Goal: Task Accomplishment & Management: Manage account settings

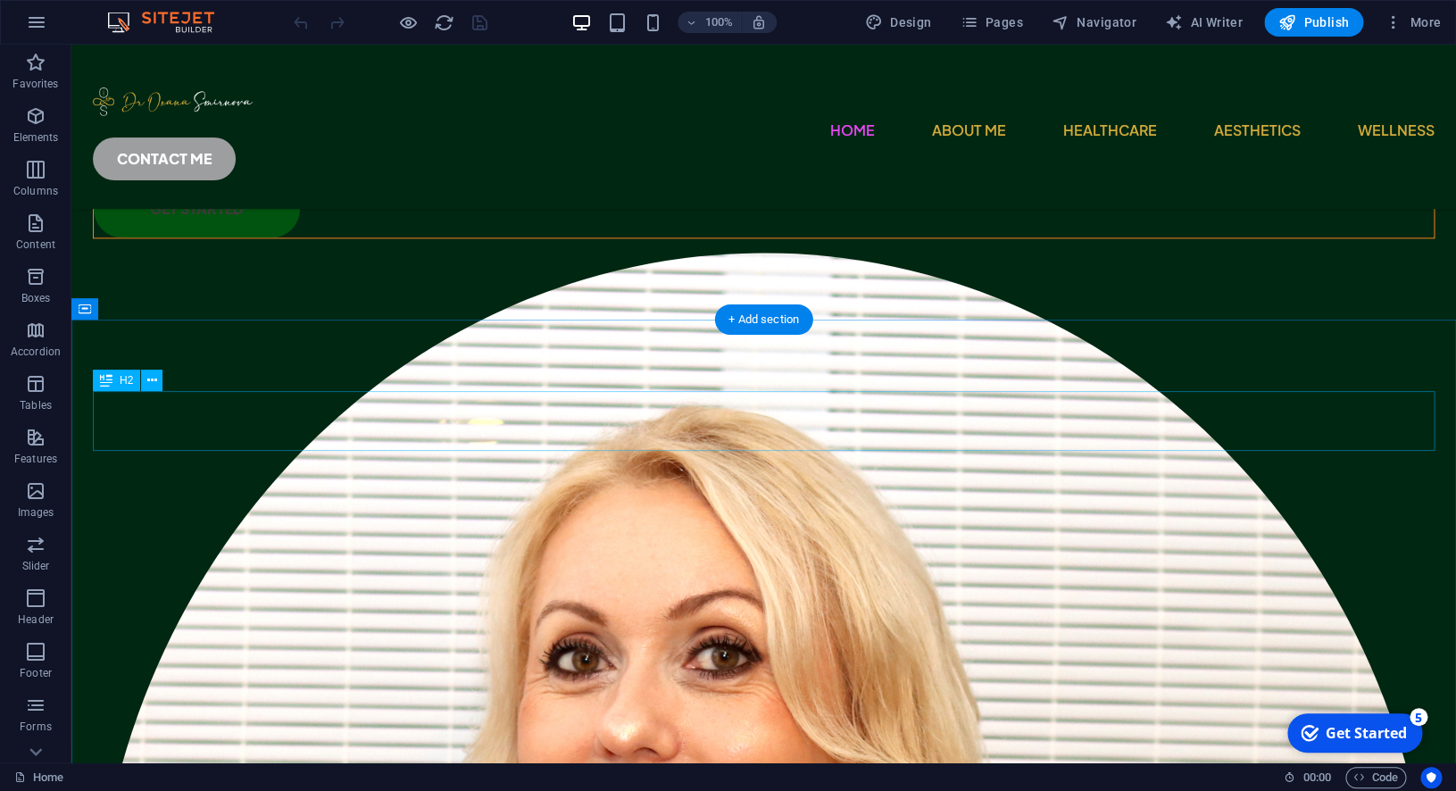
scroll to position [795, 0]
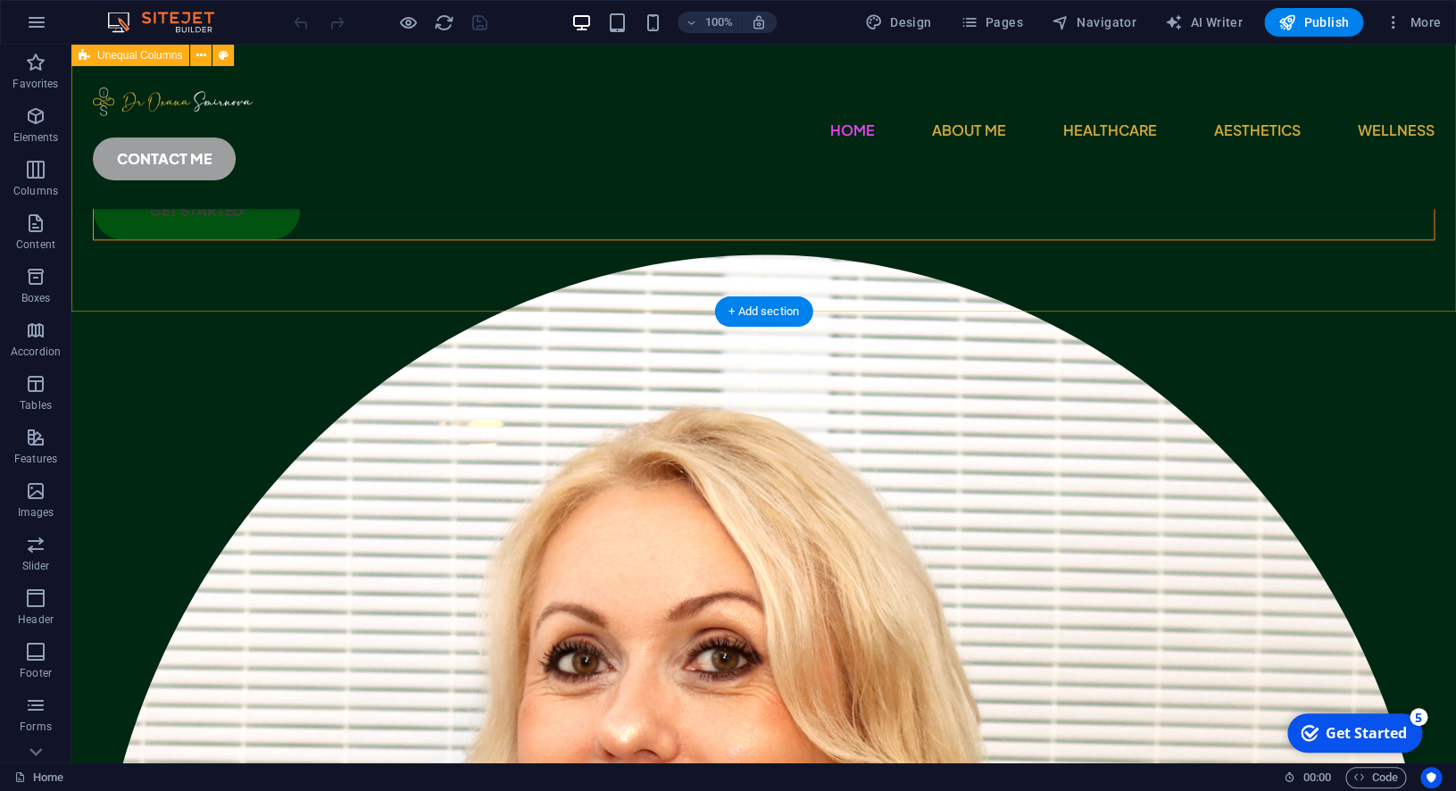
click at [1127, 213] on div "Dr. [PERSON_NAME] The Transformation Doctor I believe transformation begins whe…" at bounding box center [763, 569] width 1385 height 2397
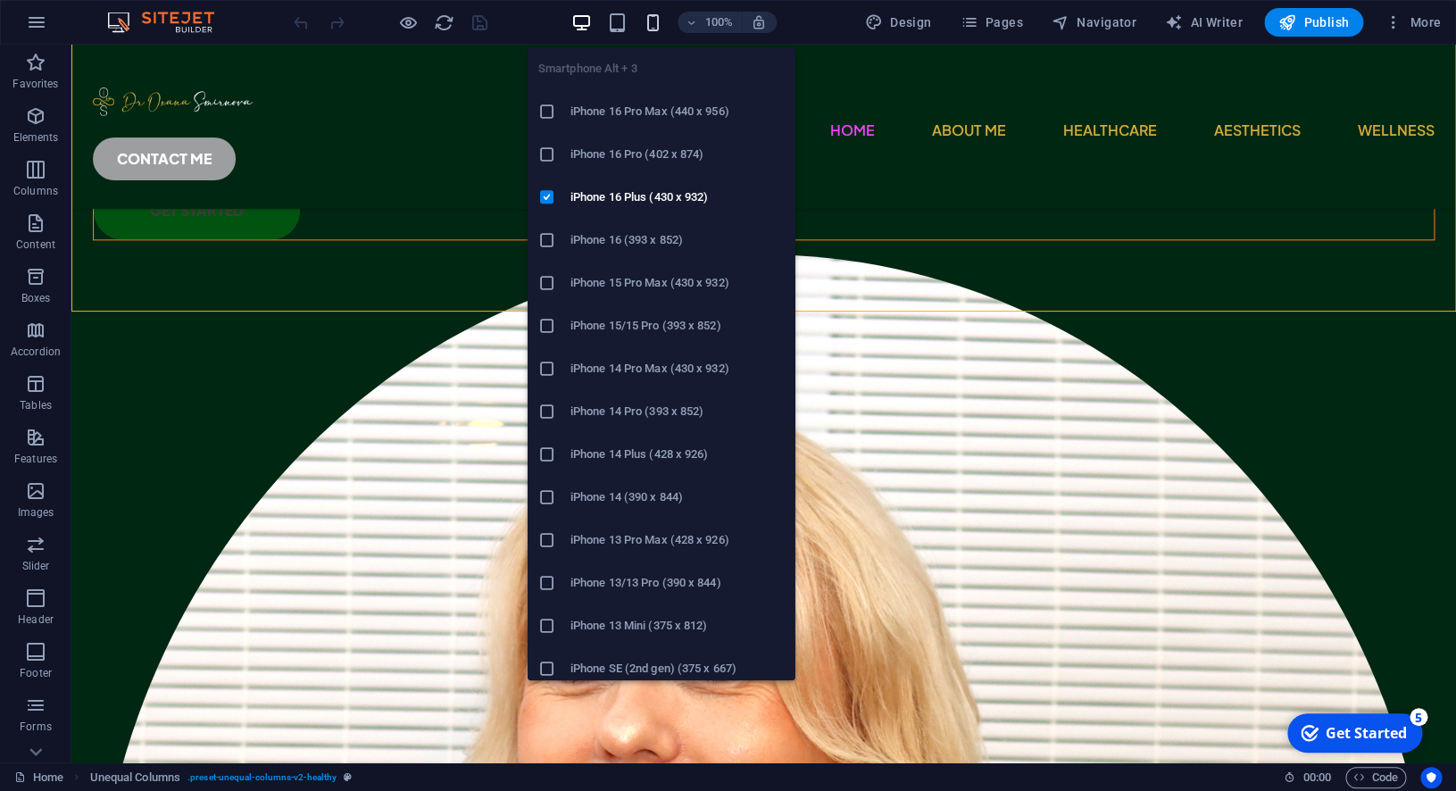
click at [660, 28] on icon "button" at bounding box center [653, 23] width 21 height 21
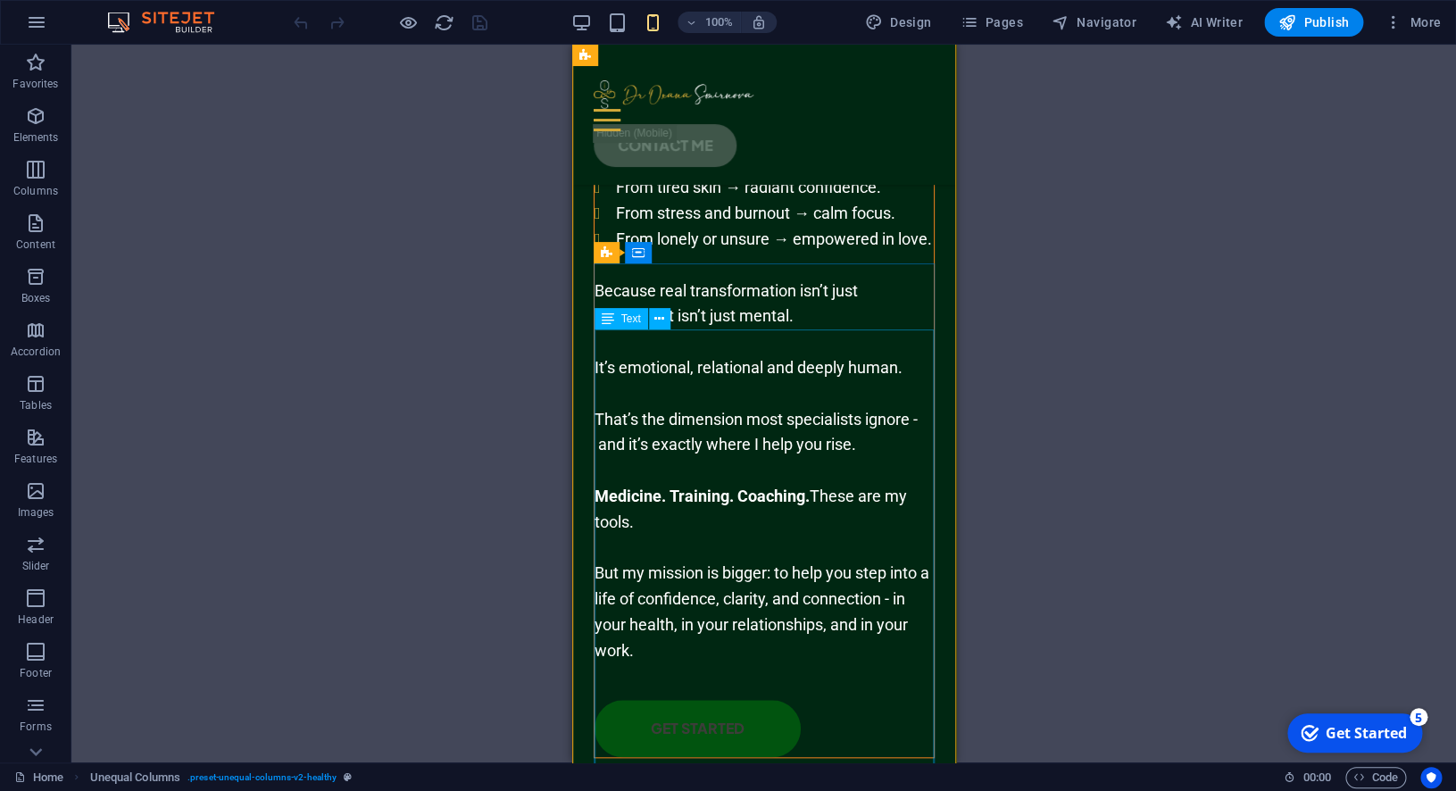
scroll to position [292, 0]
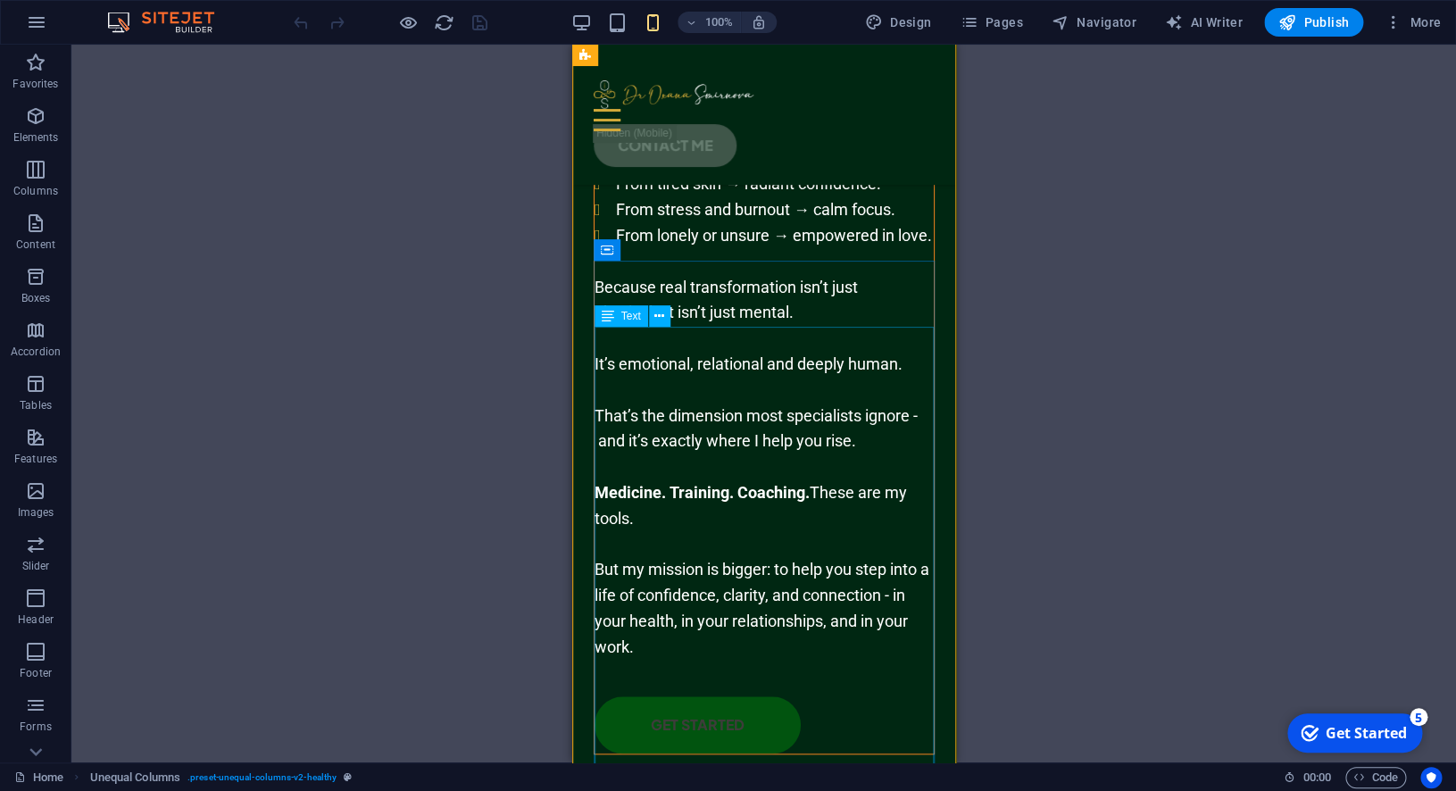
click at [821, 354] on div "I believe transformation begins when identity is clear, structure is strong and…" at bounding box center [763, 300] width 339 height 720
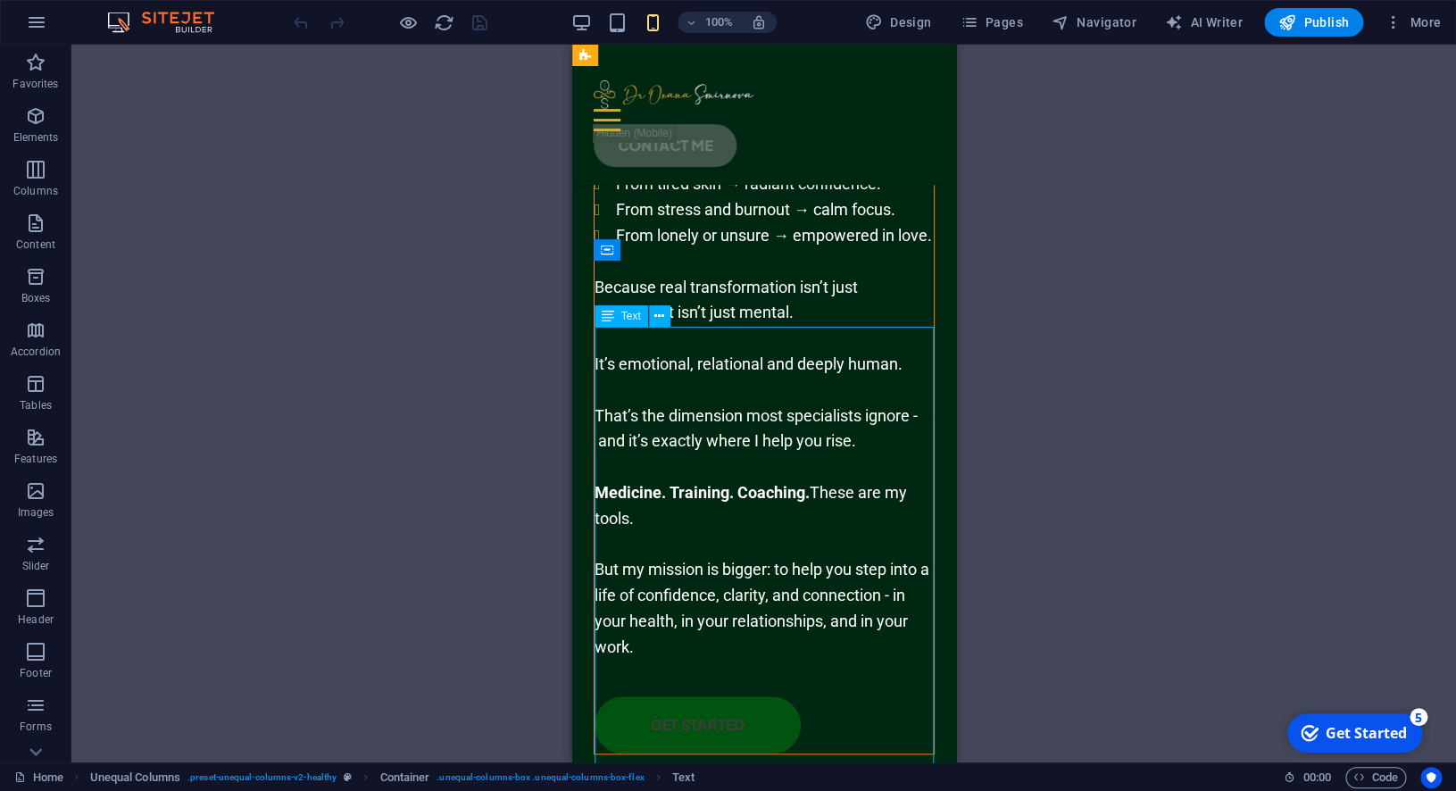
drag, startPoint x: 837, startPoint y: 341, endPoint x: 838, endPoint y: 389, distance: 48.2
click at [838, 389] on div "I believe transformation begins when identity is clear, structure is strong and…" at bounding box center [763, 300] width 339 height 720
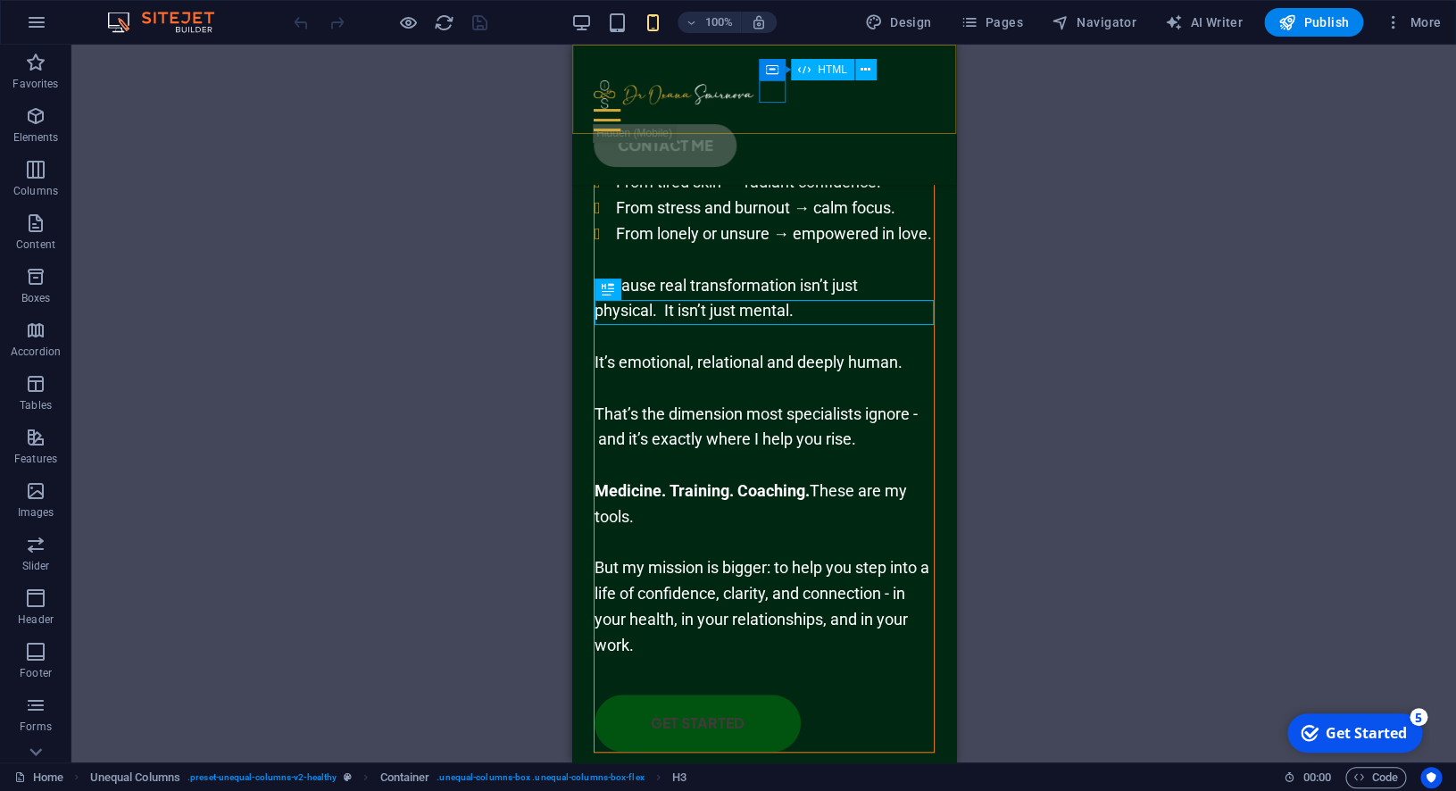
click at [769, 109] on div at bounding box center [763, 120] width 341 height 22
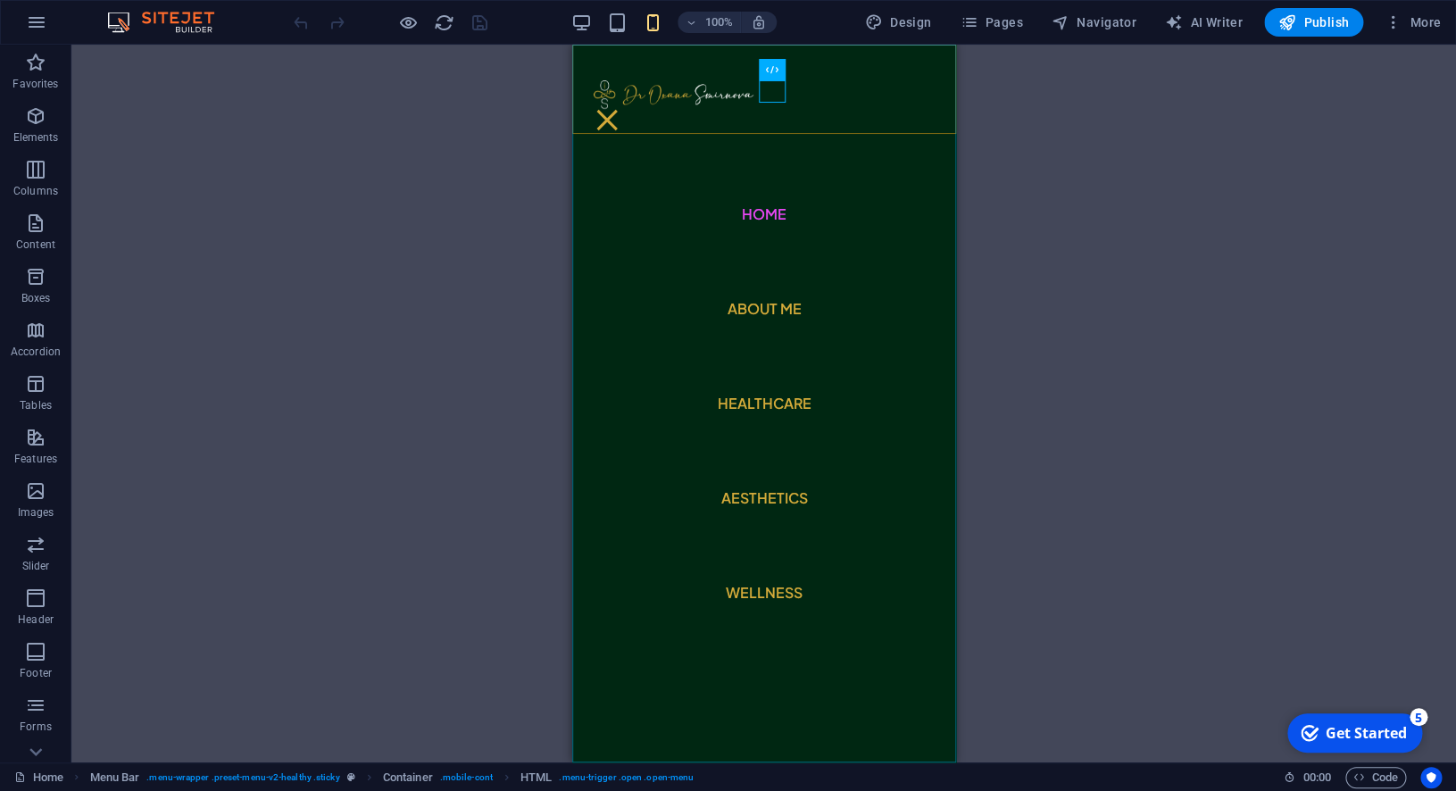
click at [765, 309] on nav "Home About Me Healthcare Aesthetics Wellness" at bounding box center [763, 404] width 384 height 718
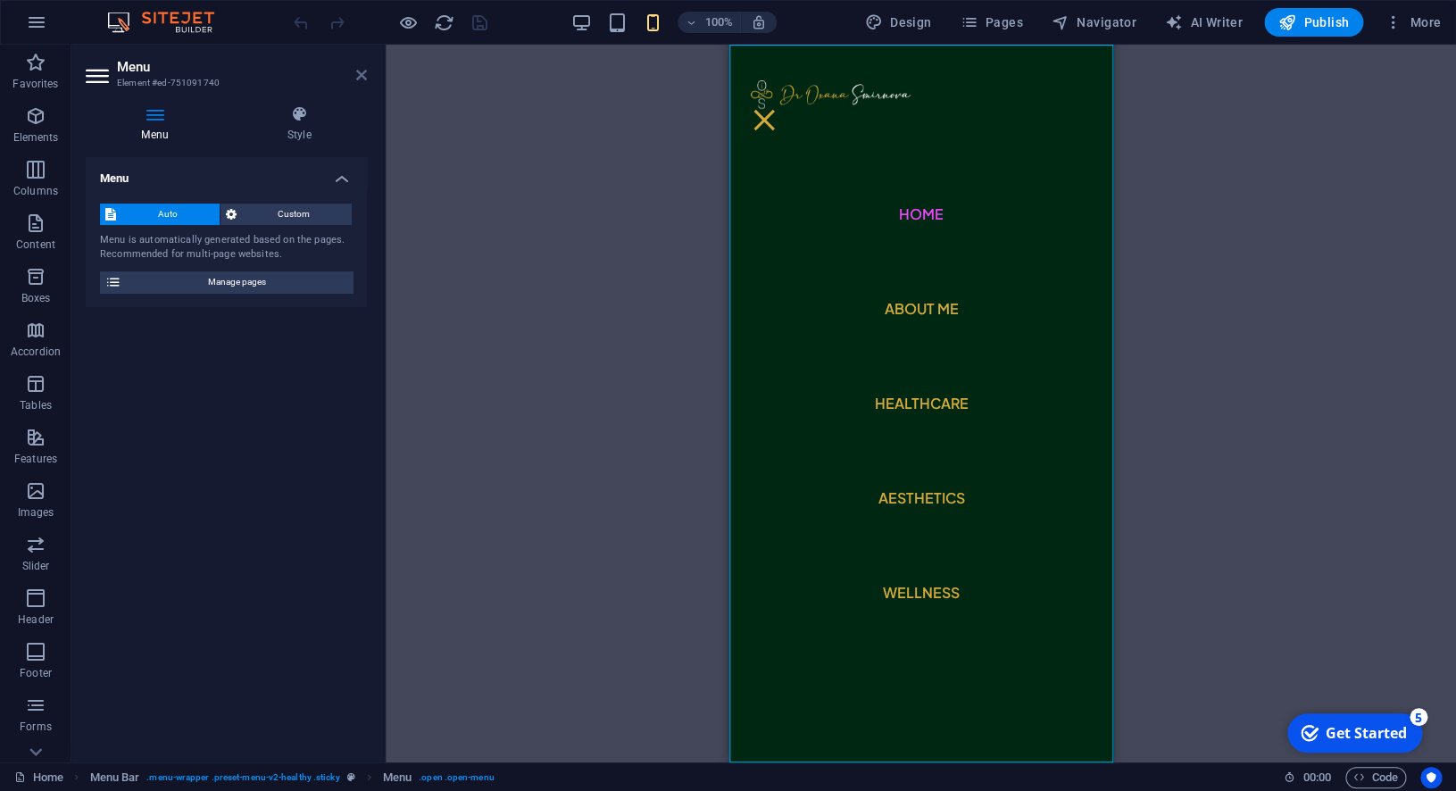
click at [363, 72] on icon at bounding box center [361, 75] width 11 height 14
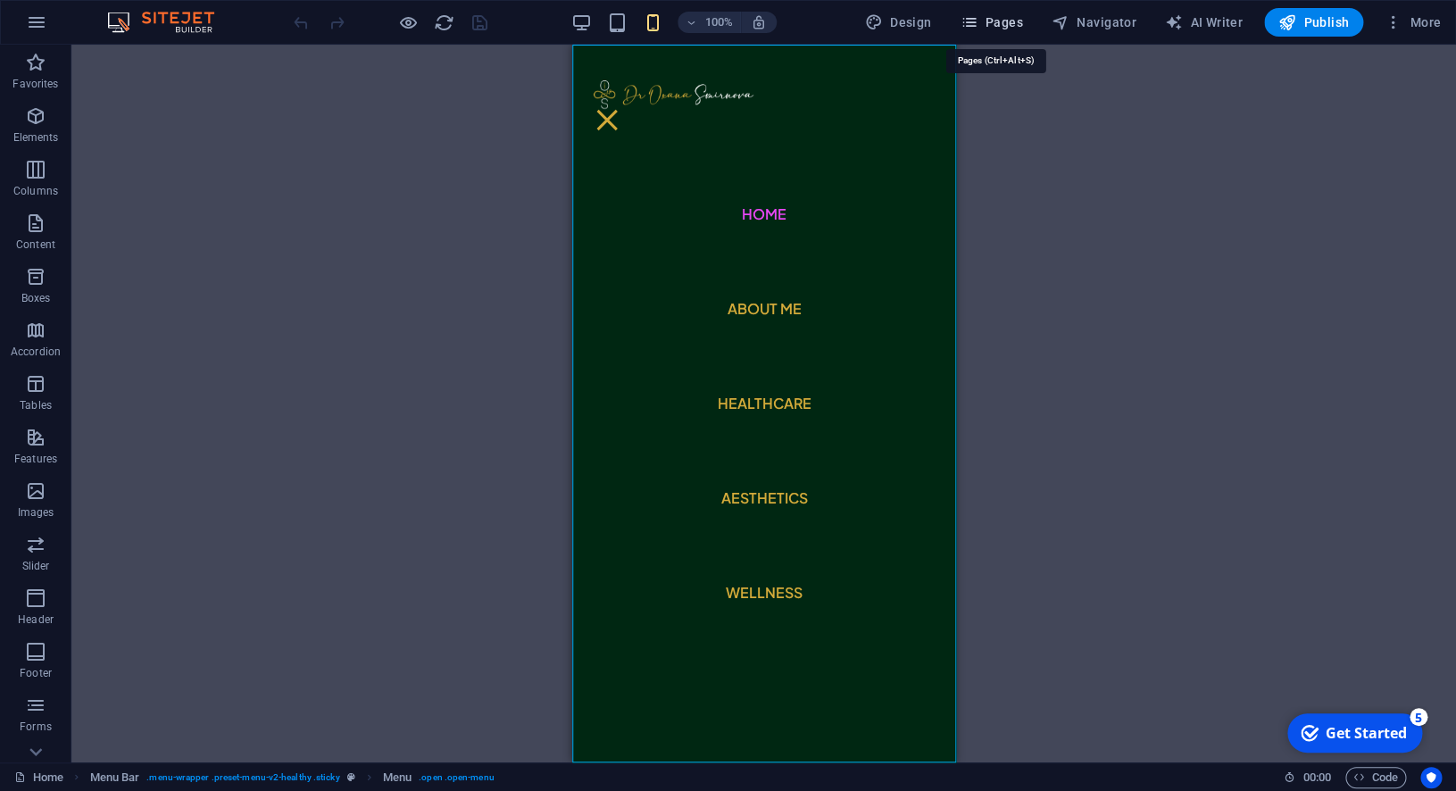
click at [1013, 23] on span "Pages" at bounding box center [991, 22] width 63 height 18
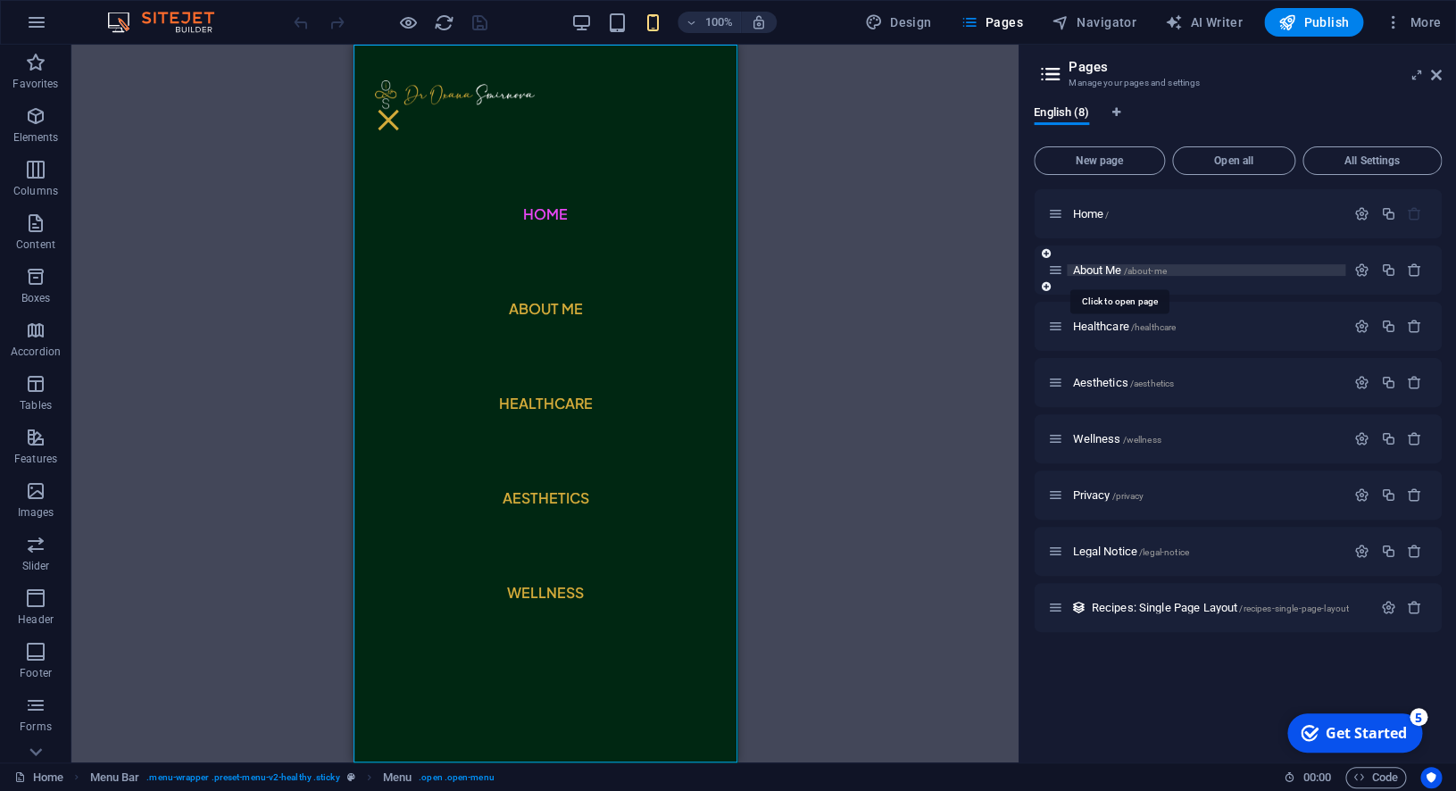
click at [1126, 273] on span "/about-me" at bounding box center [1144, 271] width 43 height 10
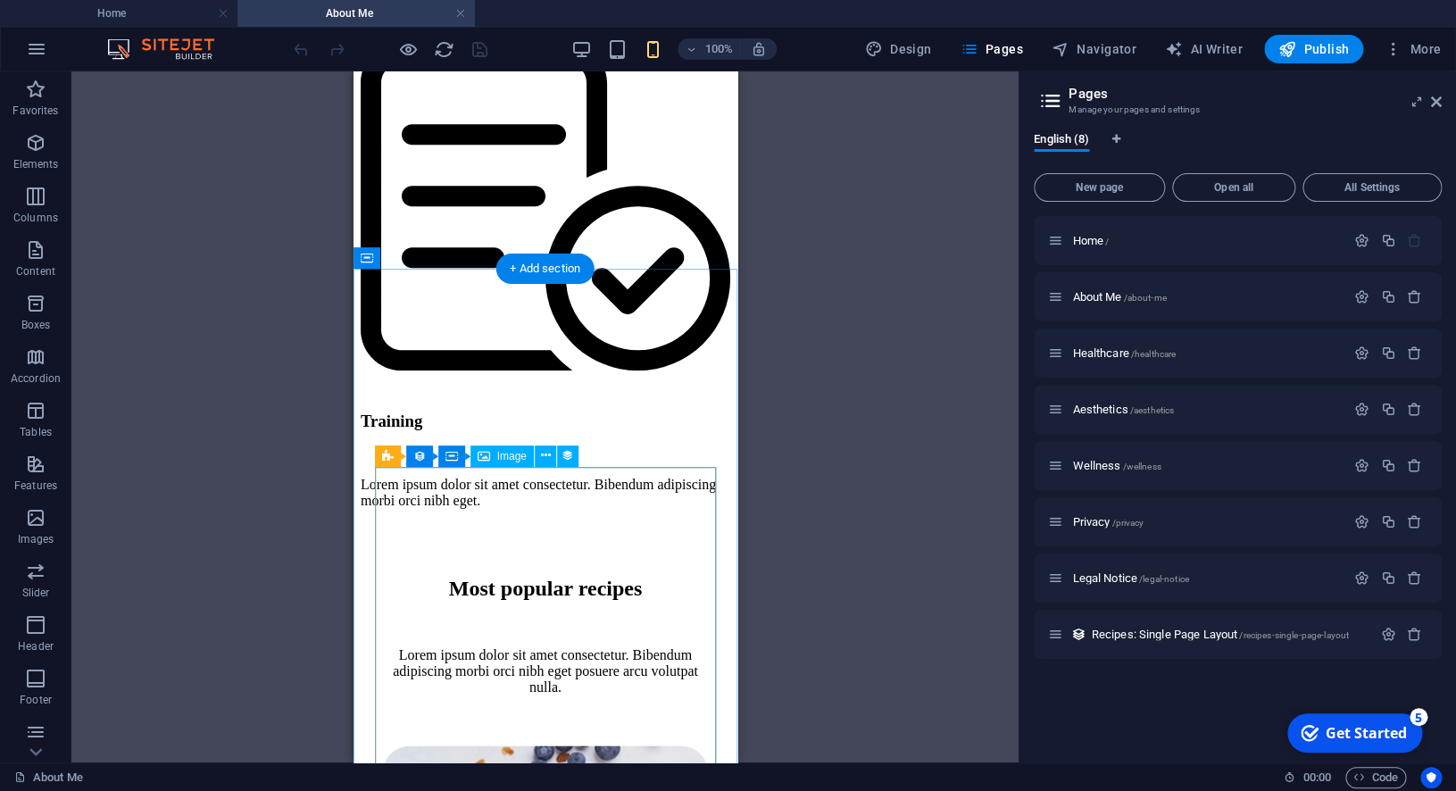
scroll to position [3512, 0]
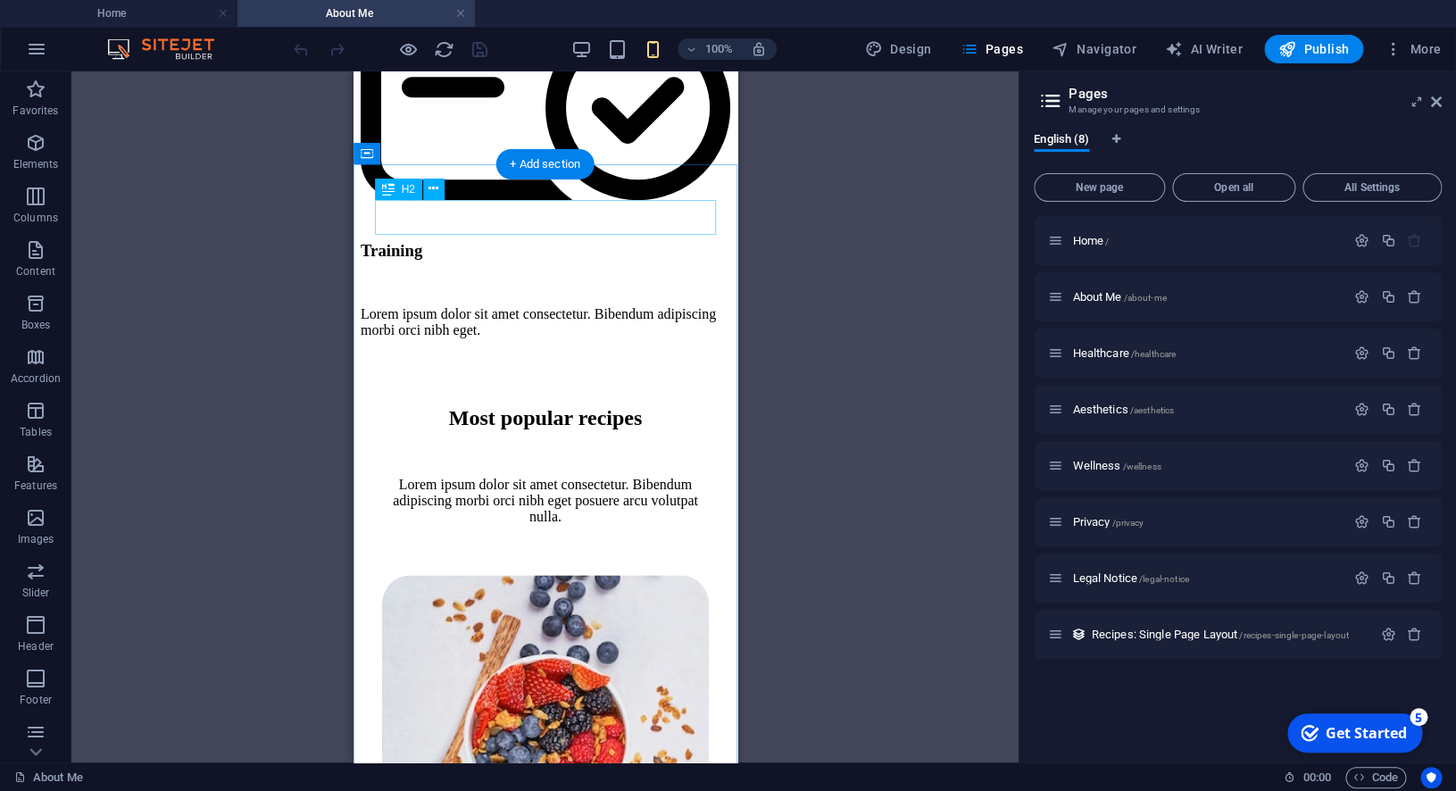
click at [629, 406] on div "Most popular recipes" at bounding box center [544, 418] width 327 height 24
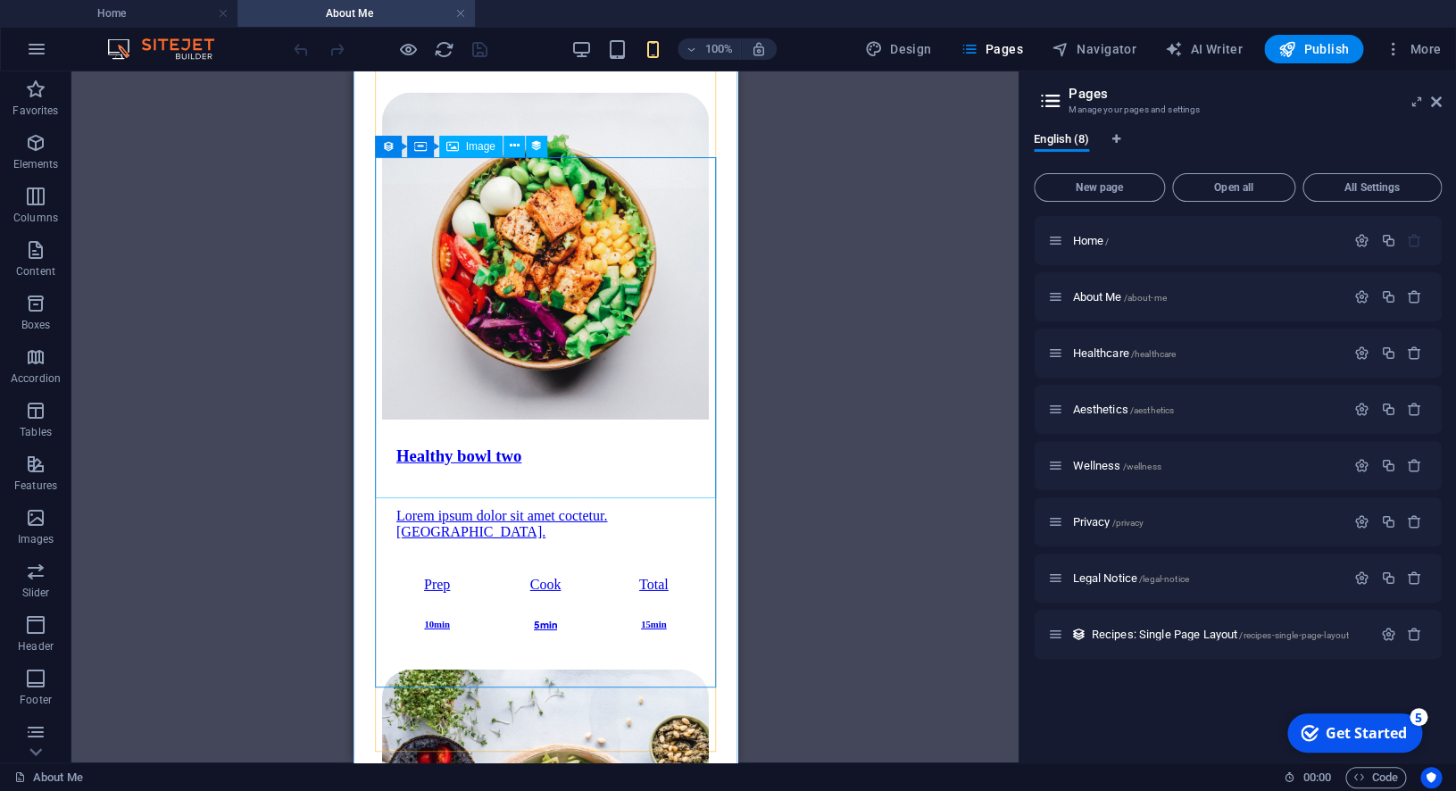
scroll to position [5373, 0]
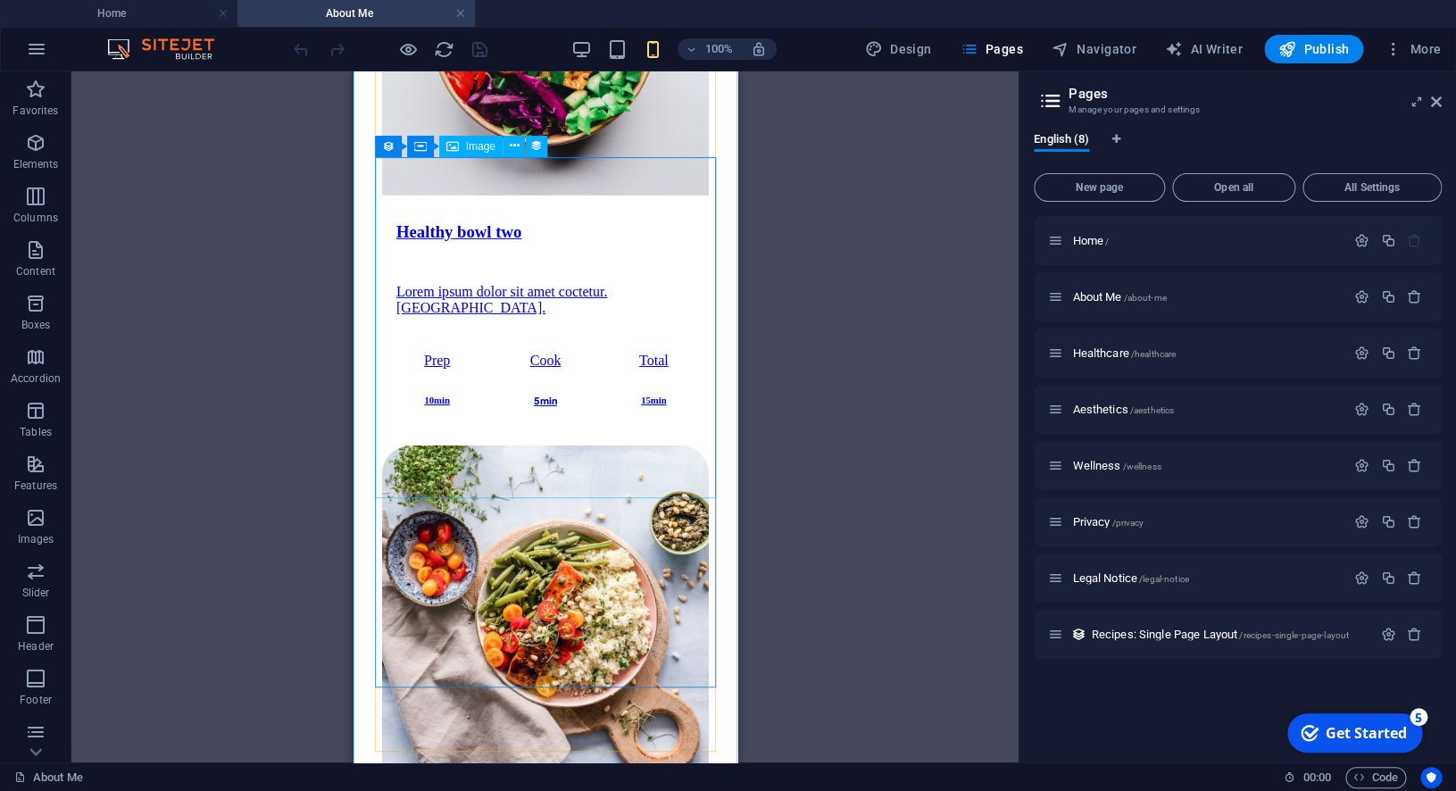
click at [632, 446] on figure at bounding box center [544, 611] width 327 height 330
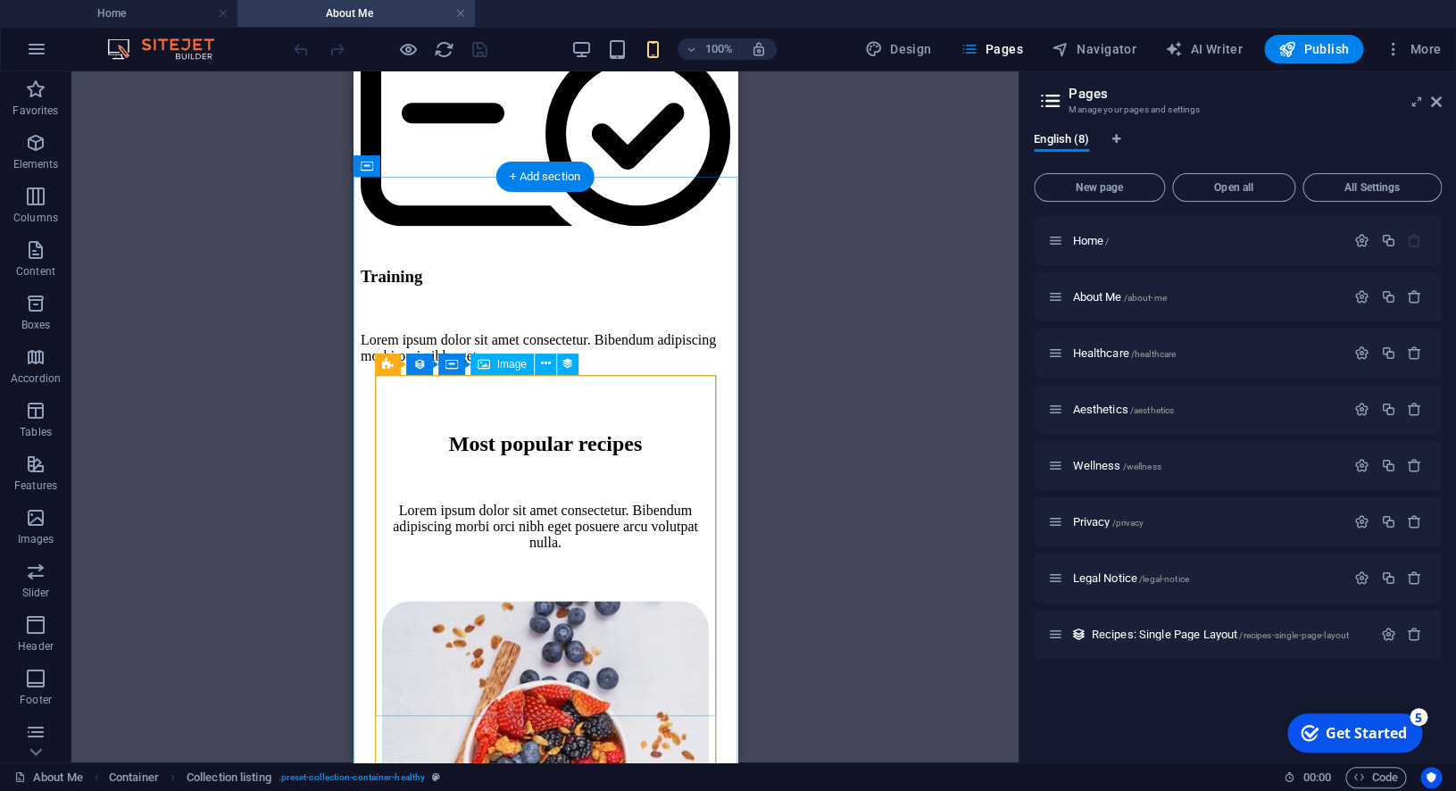
scroll to position [3540, 0]
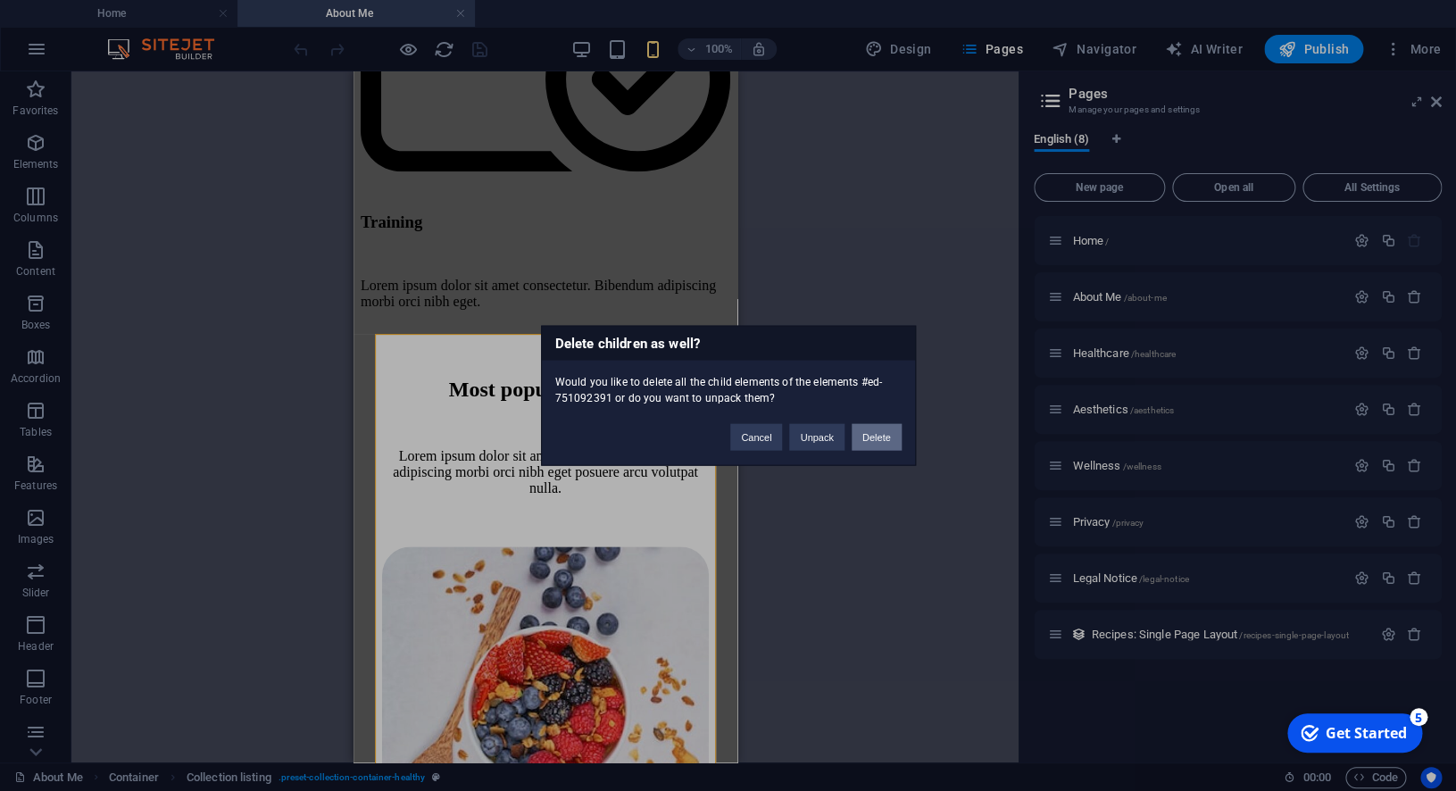
click at [866, 435] on button "Delete" at bounding box center [877, 437] width 50 height 27
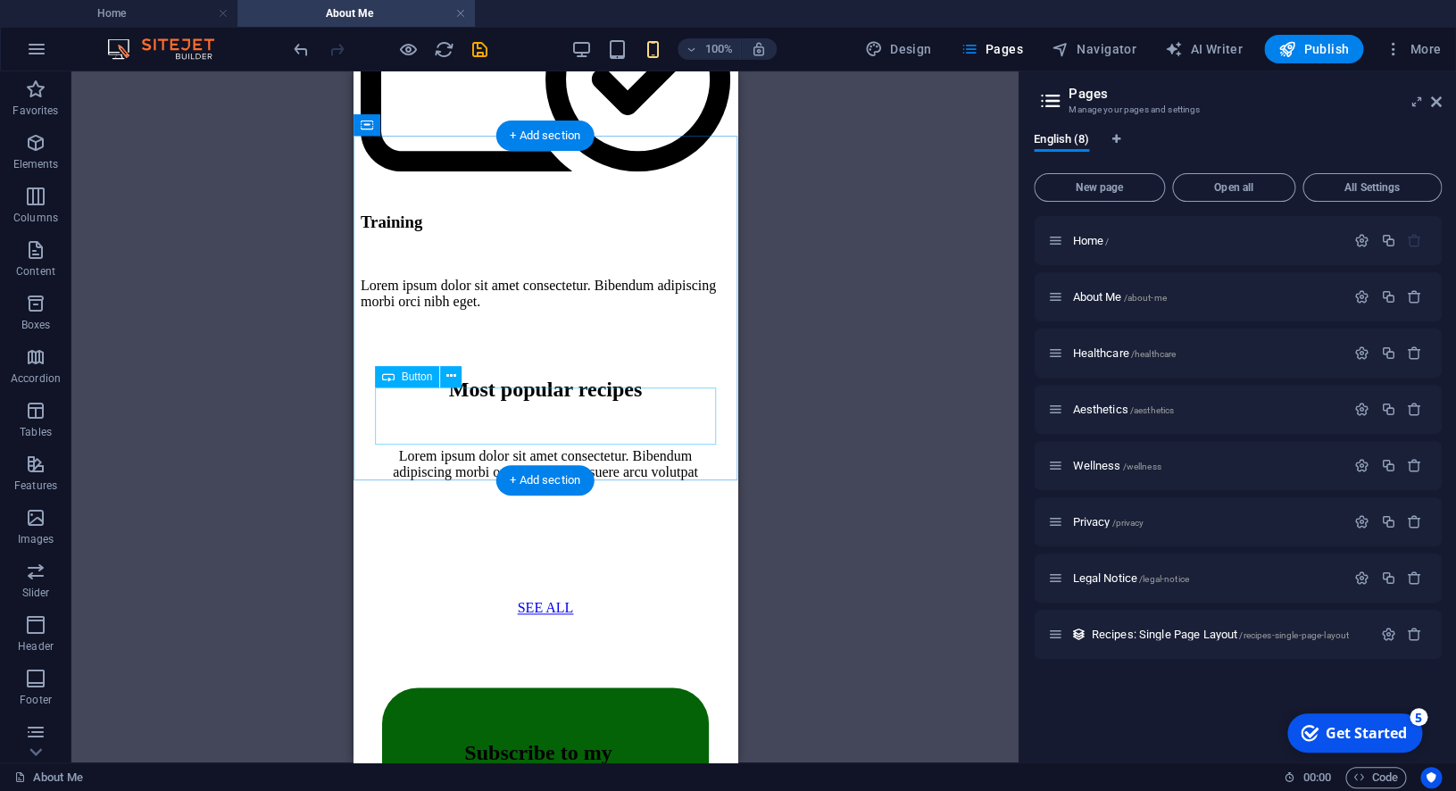
click at [573, 600] on div "SEE ALL" at bounding box center [544, 608] width 327 height 16
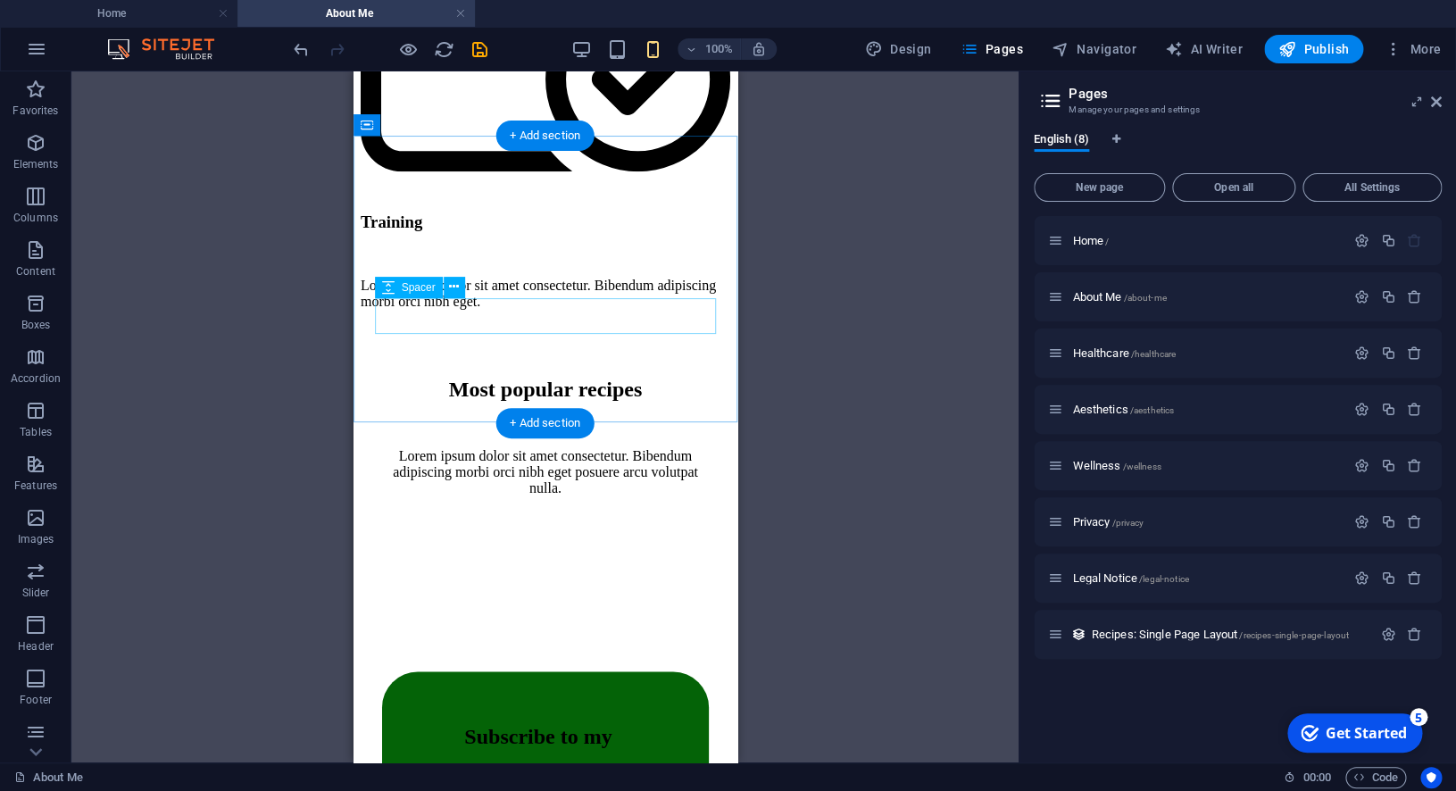
click at [603, 511] on div at bounding box center [544, 529] width 327 height 36
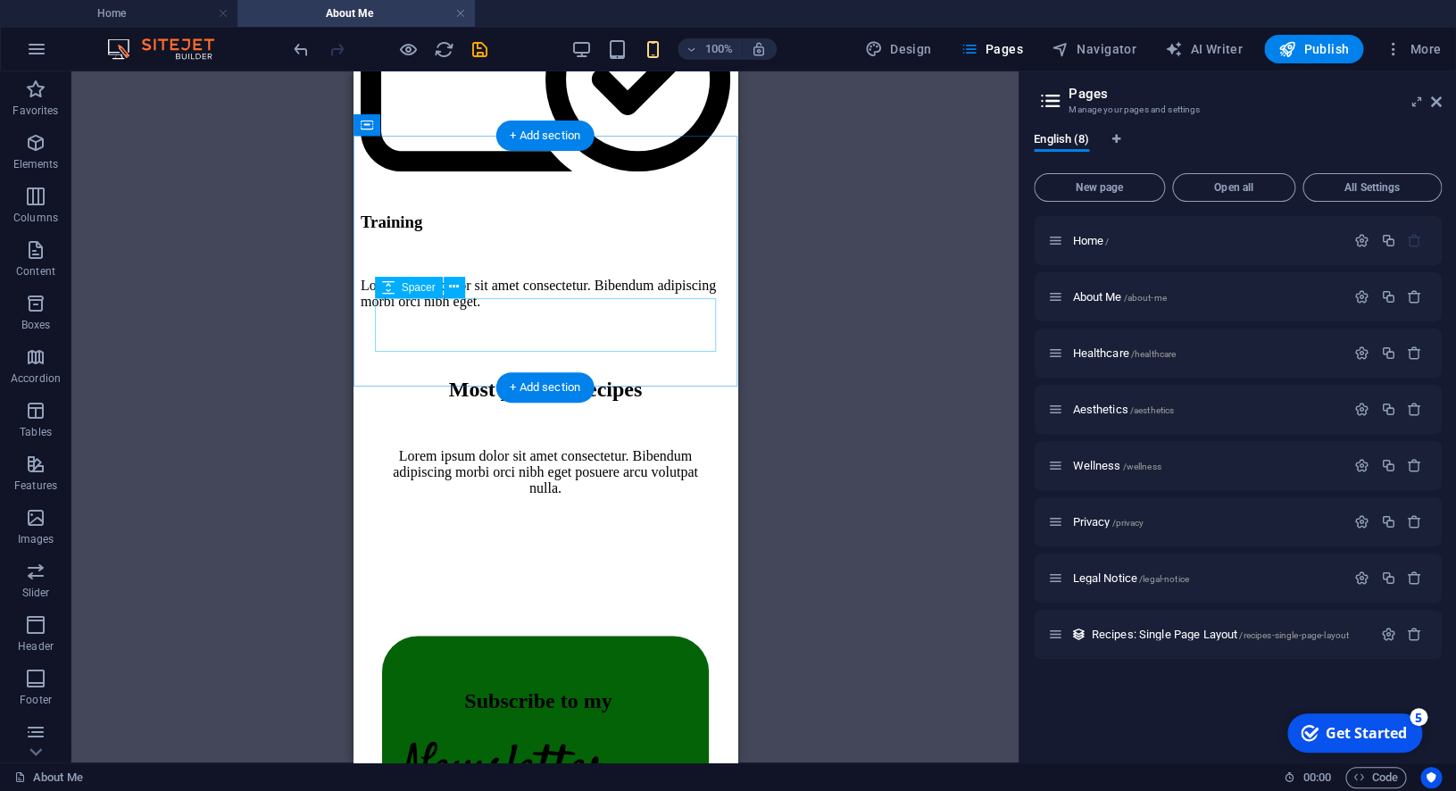
click at [603, 511] on div at bounding box center [544, 538] width 327 height 54
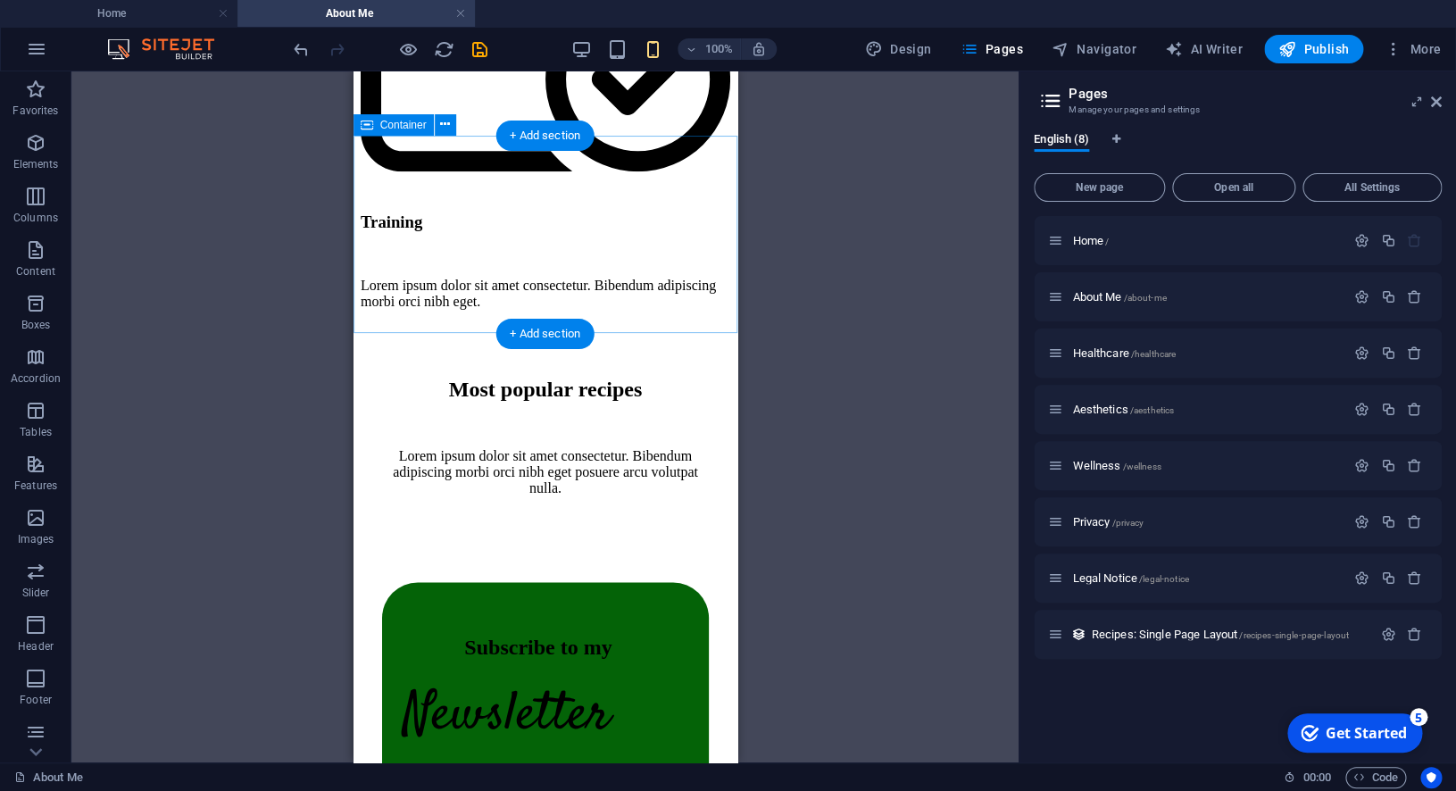
click at [727, 324] on div "Most popular recipes Lorem ipsum dolor sit amet consectetur. Bibendum adipiscin…" at bounding box center [545, 435] width 370 height 222
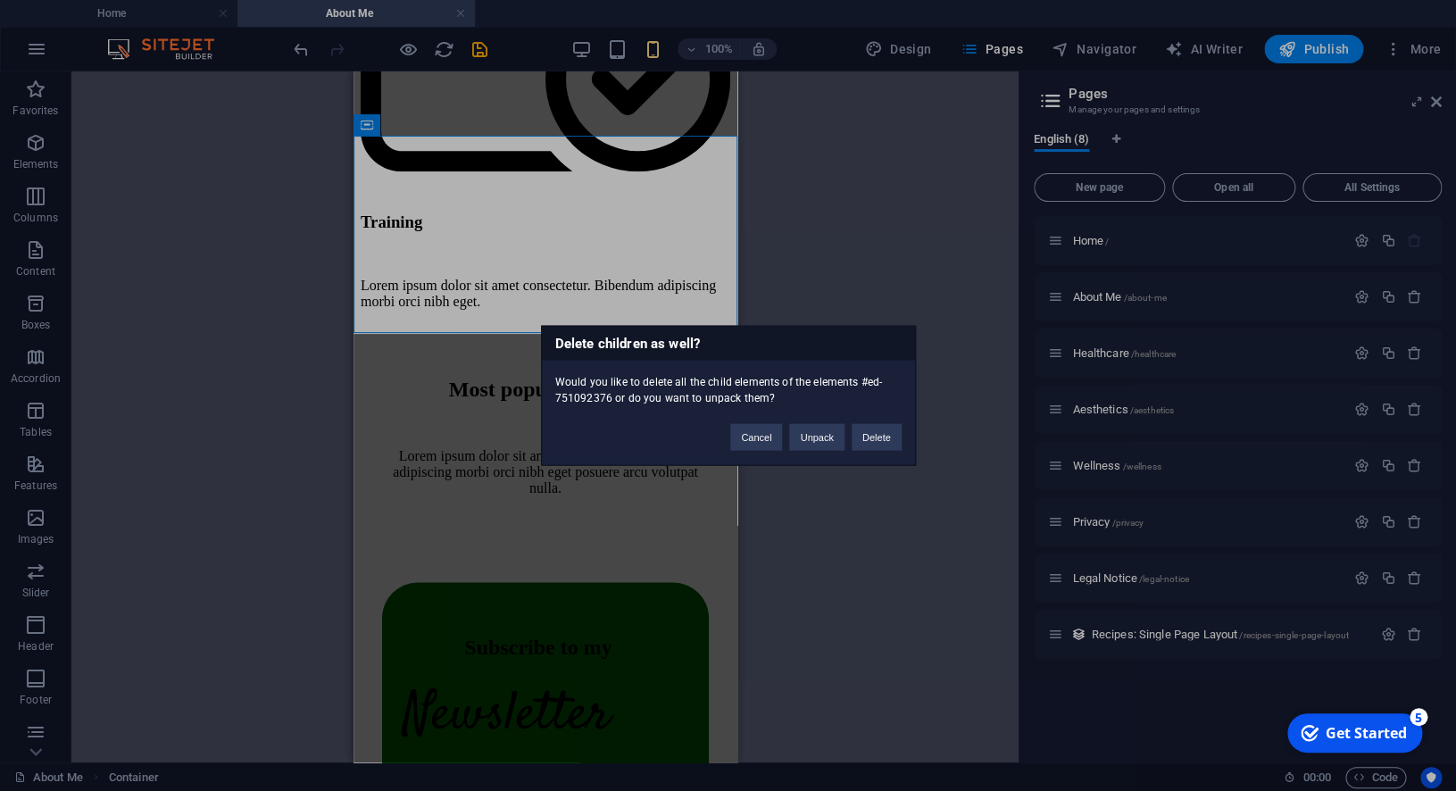
drag, startPoint x: 894, startPoint y: 438, endPoint x: 842, endPoint y: 403, distance: 62.9
click at [893, 438] on button "Delete" at bounding box center [877, 437] width 50 height 27
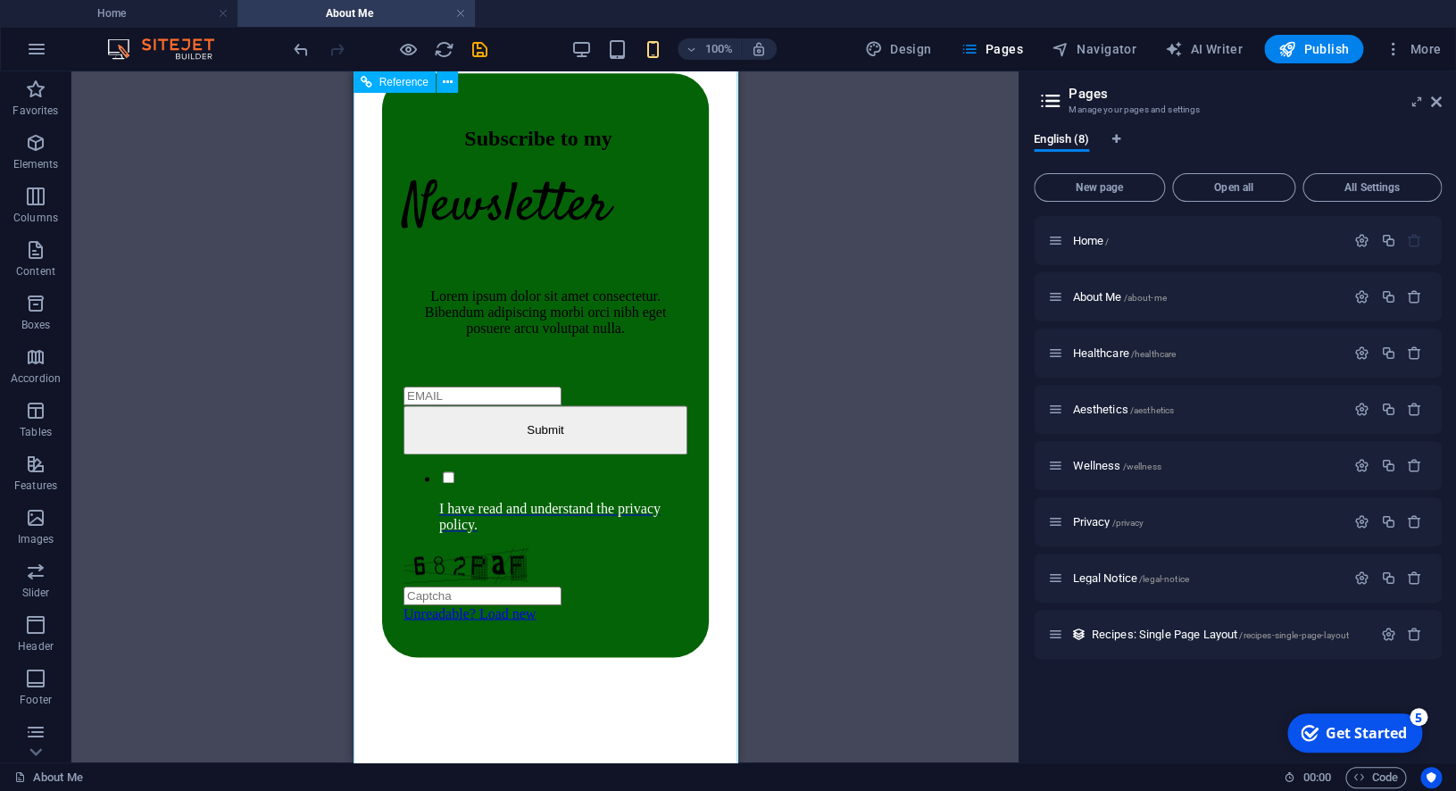
scroll to position [3830, 0]
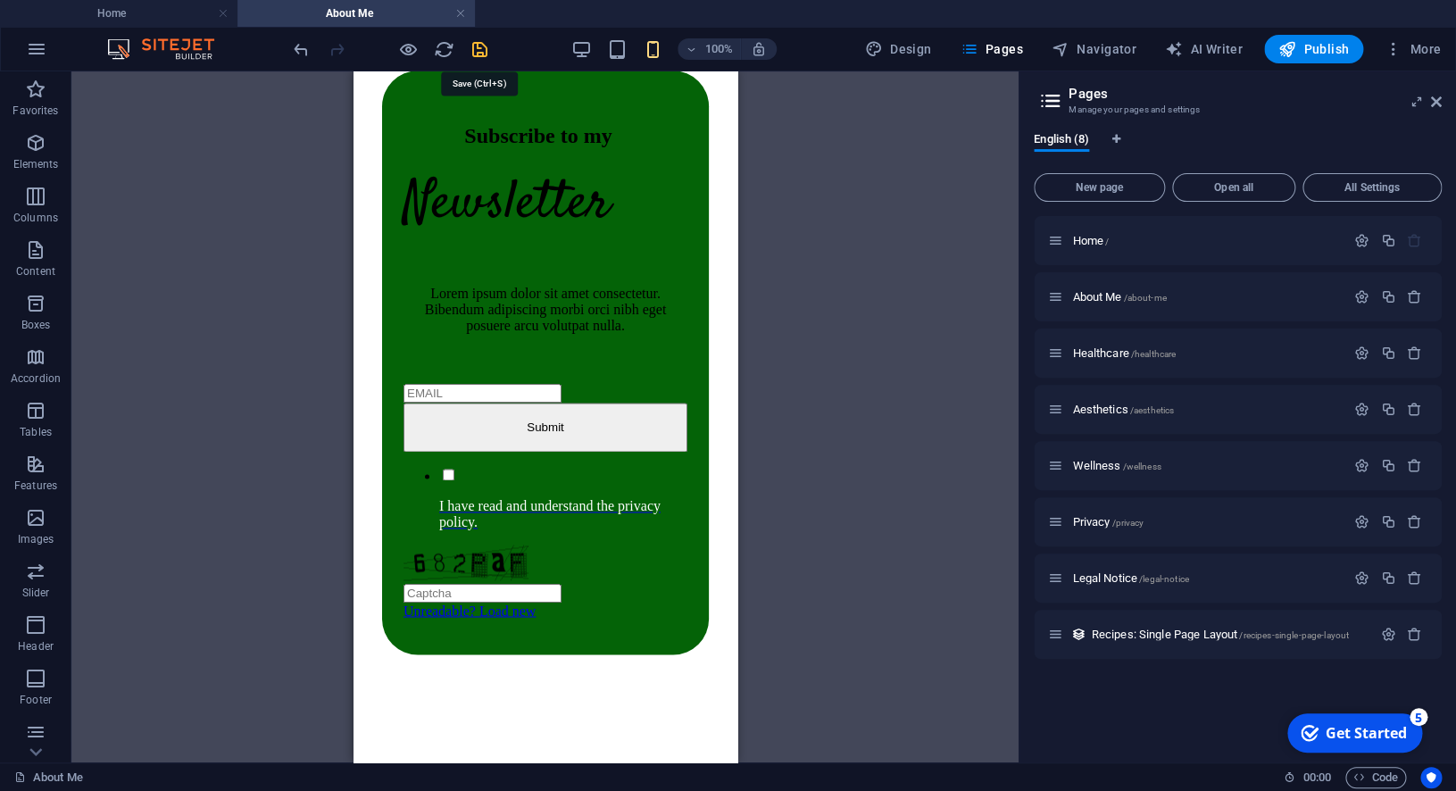
click at [488, 48] on icon "save" at bounding box center [480, 49] width 21 height 21
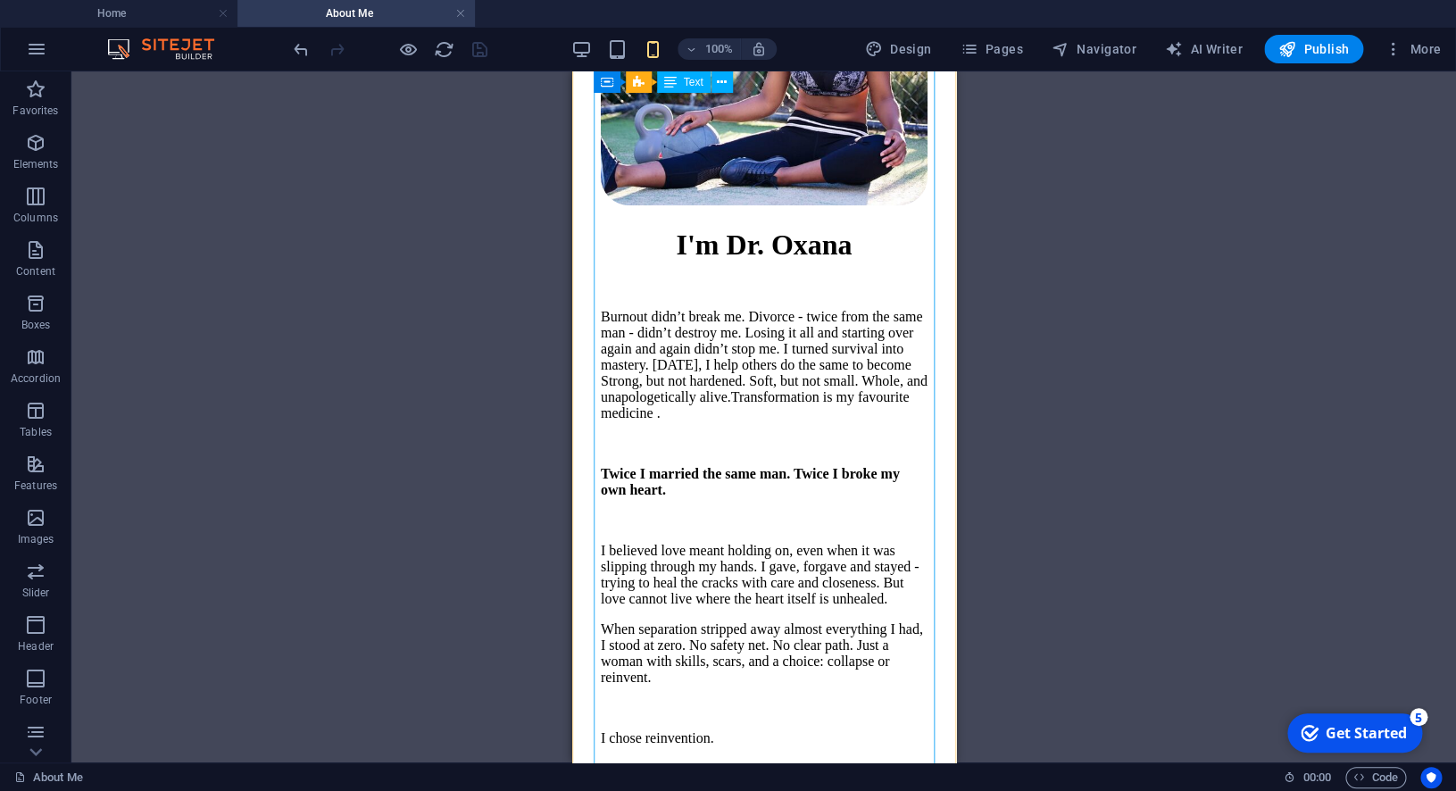
scroll to position [0, 0]
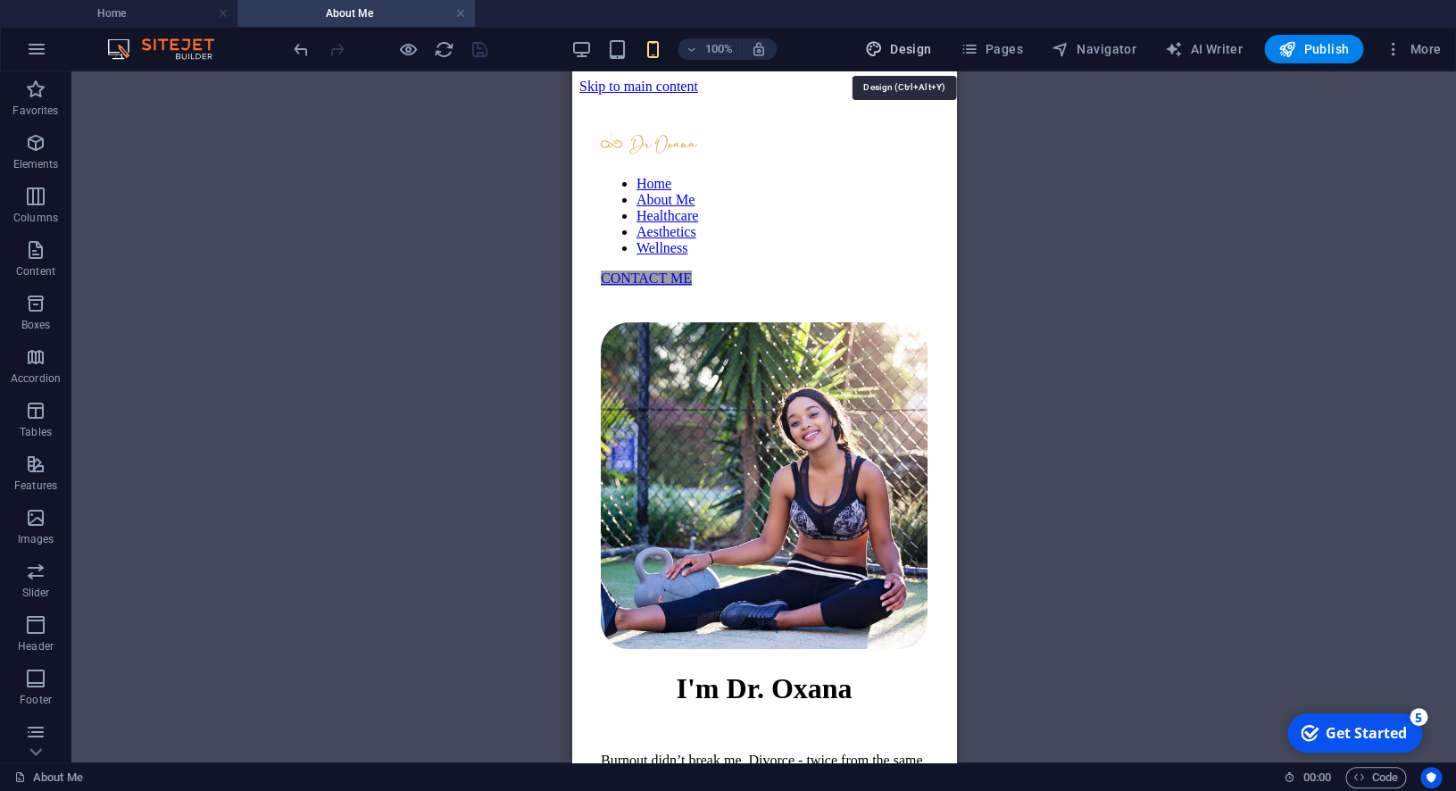
click at [920, 49] on span "Design" at bounding box center [898, 49] width 67 height 18
select select "px"
select select "400"
select select "px"
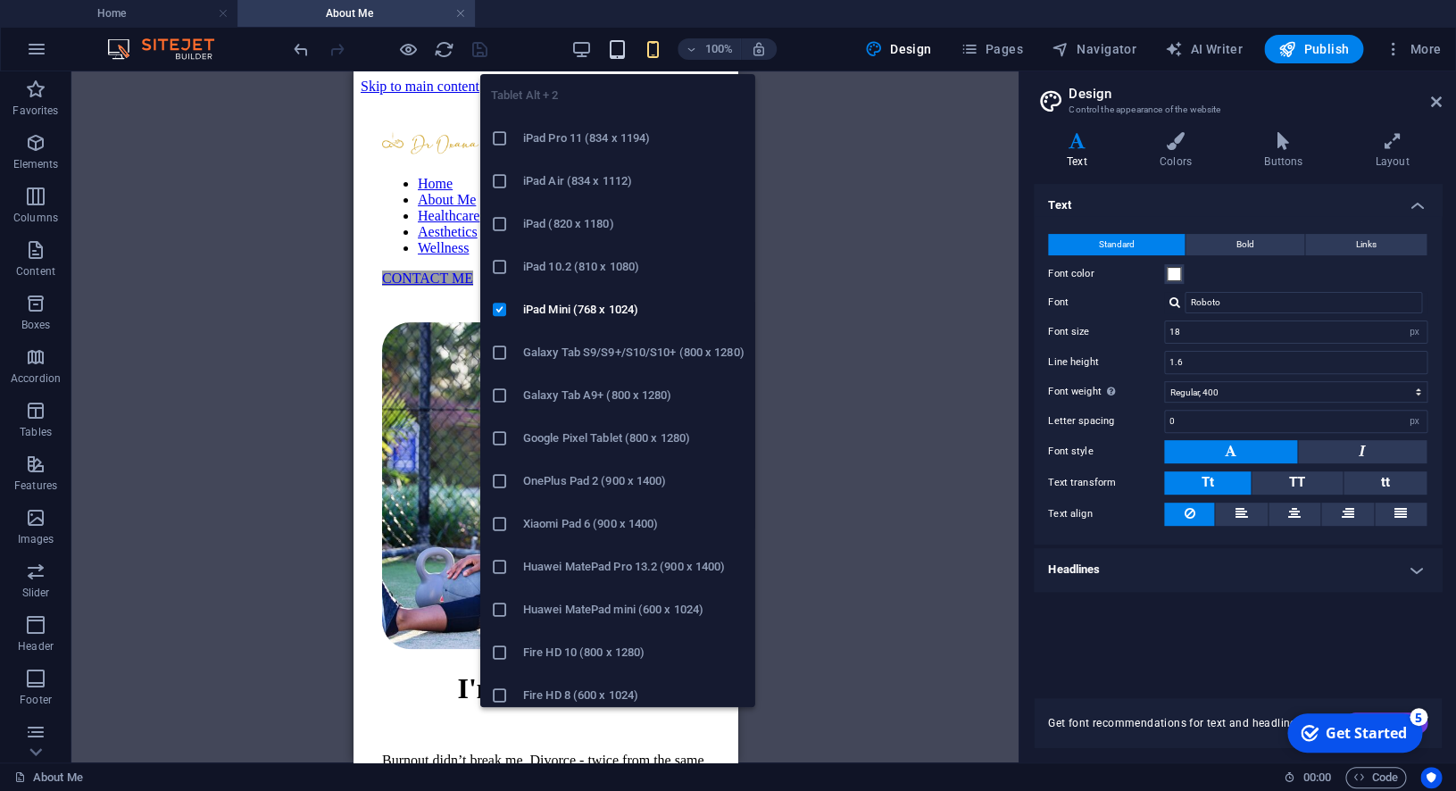
click at [617, 48] on icon "button" at bounding box center [617, 49] width 21 height 21
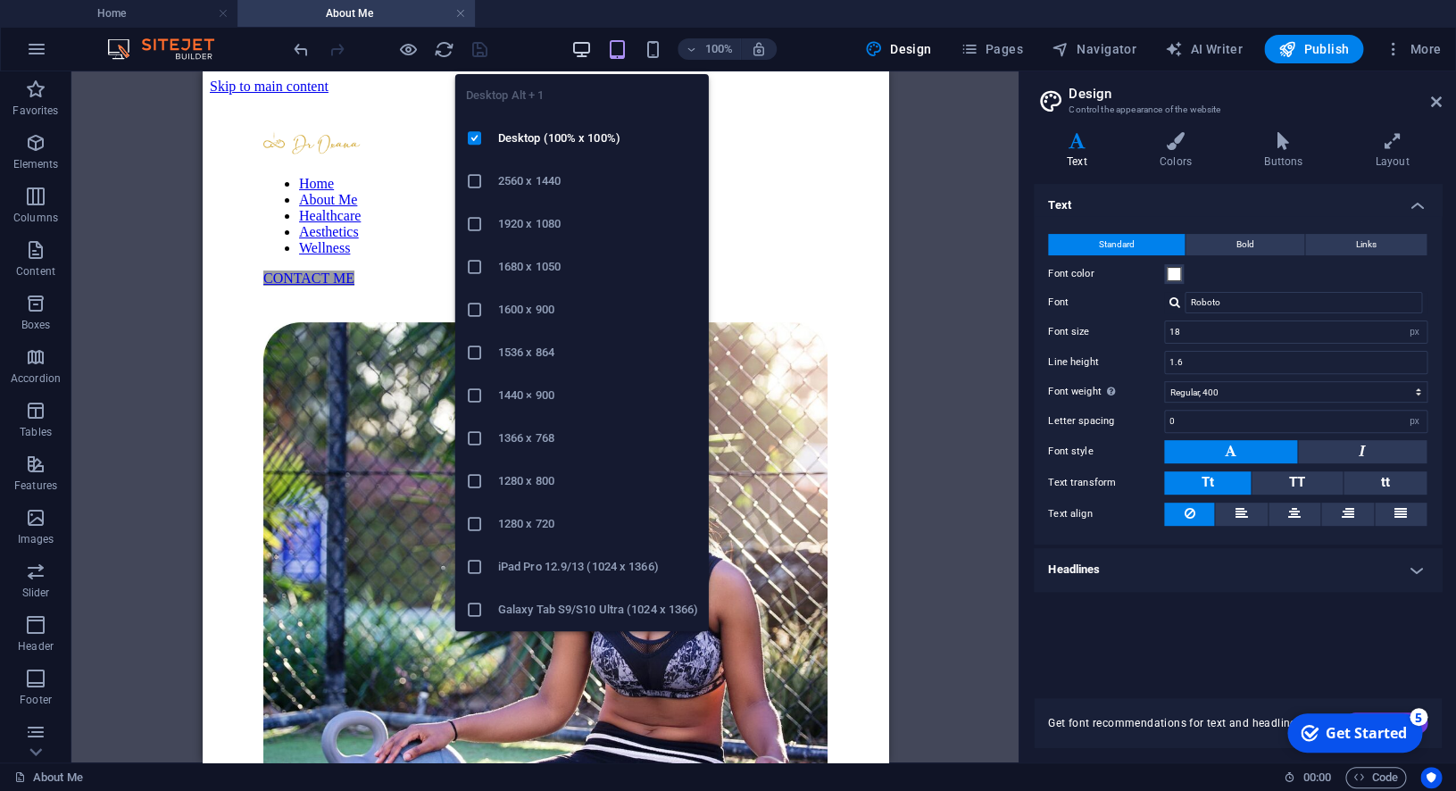
click at [588, 49] on icon "button" at bounding box center [581, 49] width 21 height 21
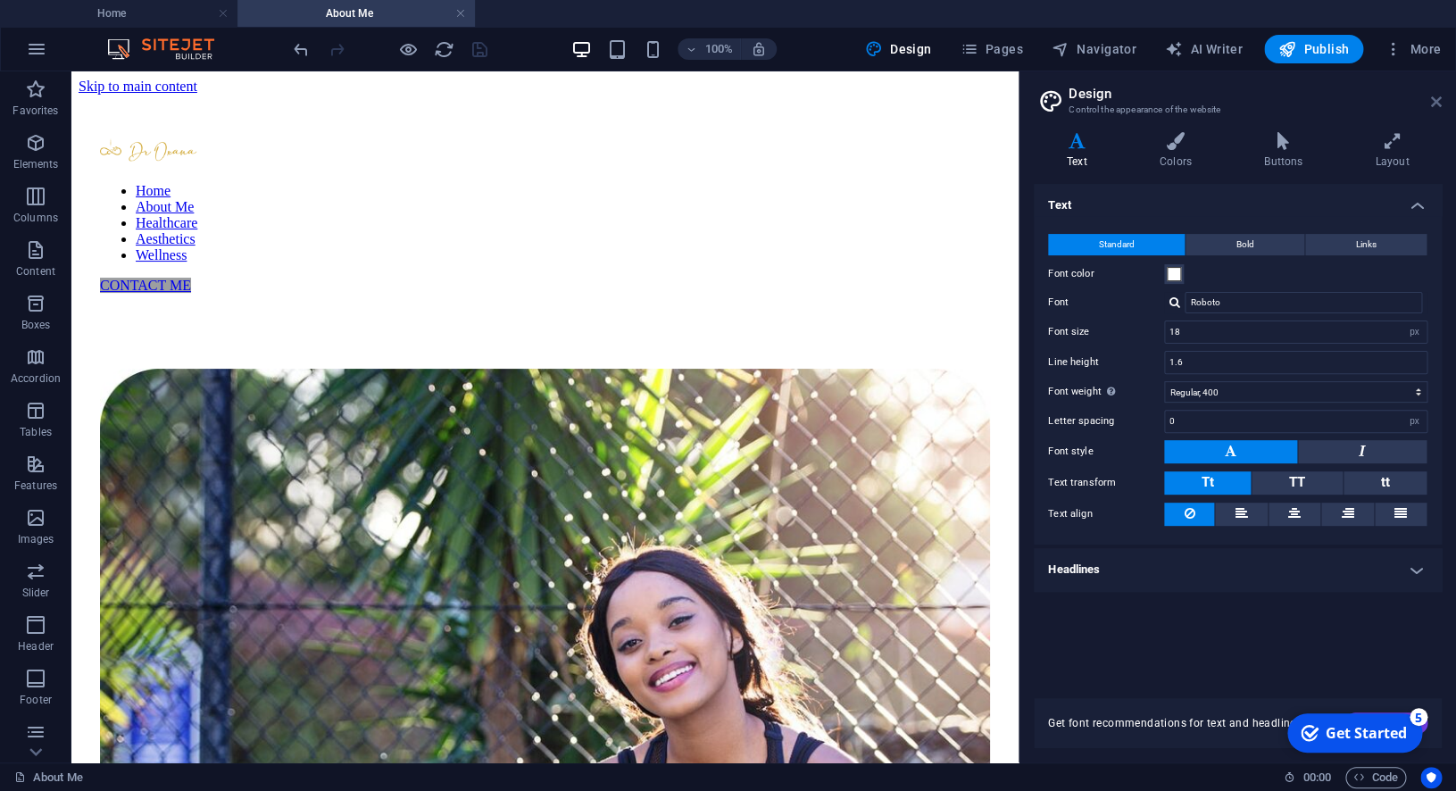
click at [1437, 103] on icon at bounding box center [1436, 102] width 11 height 14
